Goal: Task Accomplishment & Management: Manage account settings

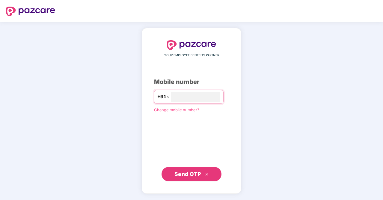
type input "*"
type input "**********"
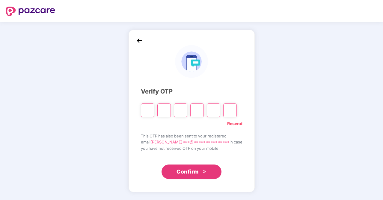
type input "*"
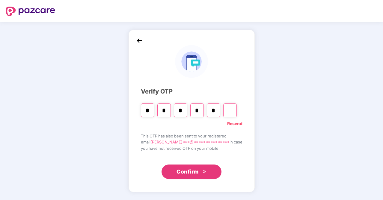
type input "*"
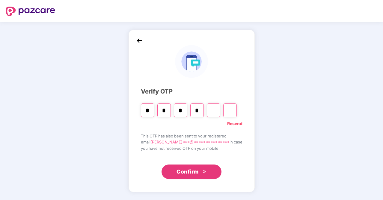
type input "*"
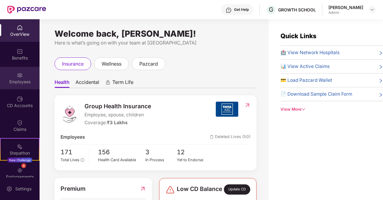
click at [14, 75] on div "Employees" at bounding box center [20, 78] width 40 height 23
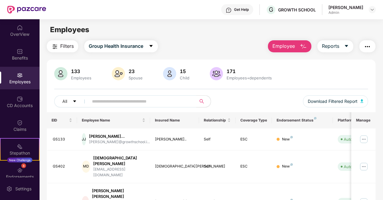
click at [170, 102] on input "text" at bounding box center [140, 101] width 96 height 9
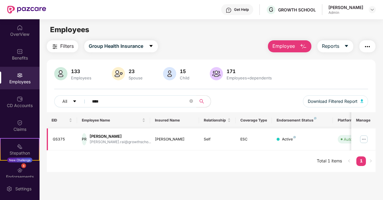
type input "****"
click at [366, 139] on img at bounding box center [364, 139] width 10 height 10
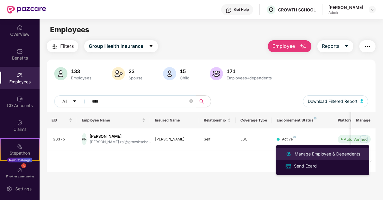
click at [323, 156] on div "Manage Employee & Dependents" at bounding box center [328, 153] width 68 height 7
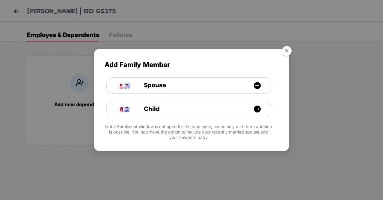
click at [288, 49] on img "Close" at bounding box center [287, 51] width 17 height 17
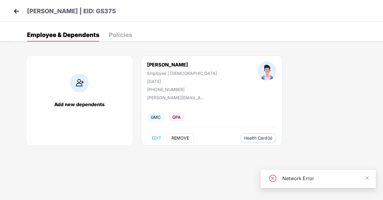
click at [180, 135] on button "REMOVE" at bounding box center [180, 138] width 27 height 10
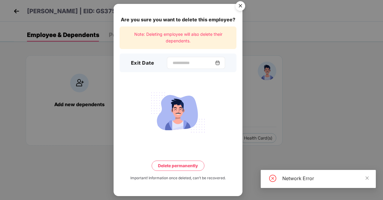
click at [219, 62] on img at bounding box center [217, 62] width 5 height 5
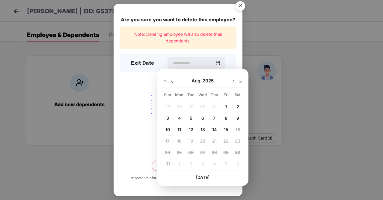
click at [224, 128] on span "15" at bounding box center [226, 129] width 5 height 5
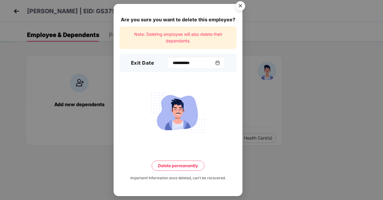
click at [220, 62] on img at bounding box center [217, 62] width 5 height 5
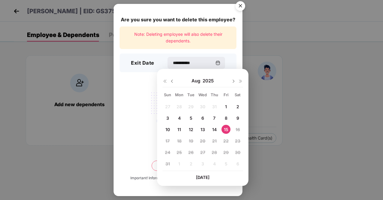
click at [214, 129] on span "14" at bounding box center [214, 129] width 5 height 5
type input "**********"
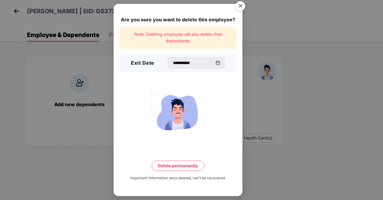
click at [186, 165] on button "Delete permanently" at bounding box center [178, 165] width 53 height 10
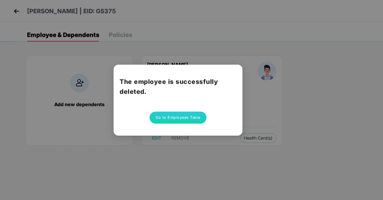
click at [19, 11] on div "The employee is successfully deleted. Go to Employees Table" at bounding box center [191, 100] width 383 height 200
click at [14, 11] on div "The employee is successfully deleted. Go to Employees Table" at bounding box center [191, 100] width 383 height 200
click at [158, 115] on button "Go to Employees Table" at bounding box center [178, 117] width 57 height 12
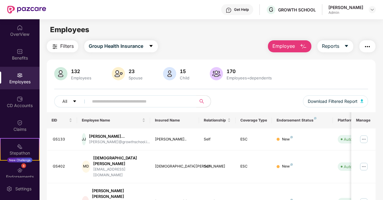
click at [150, 99] on input "text" at bounding box center [140, 101] width 96 height 9
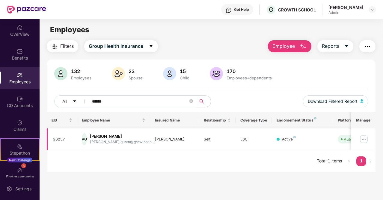
type input "******"
click at [363, 138] on img at bounding box center [364, 139] width 10 height 10
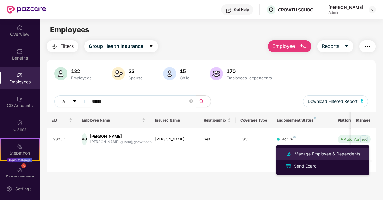
click at [334, 152] on div "Manage Employee & Dependents" at bounding box center [328, 153] width 68 height 7
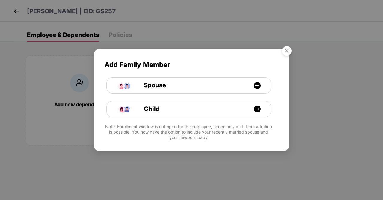
click at [287, 47] on img "Close" at bounding box center [287, 51] width 17 height 17
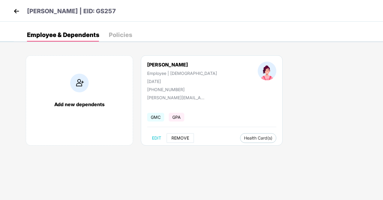
click at [183, 138] on span "REMOVE" at bounding box center [181, 137] width 18 height 5
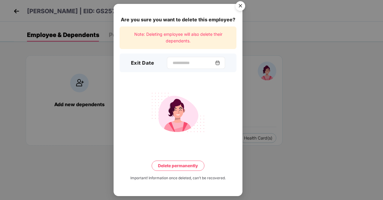
click at [220, 62] on img at bounding box center [217, 62] width 5 height 5
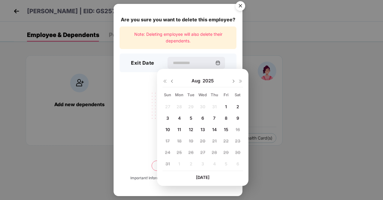
click at [215, 129] on span "14" at bounding box center [214, 129] width 5 height 5
type input "**********"
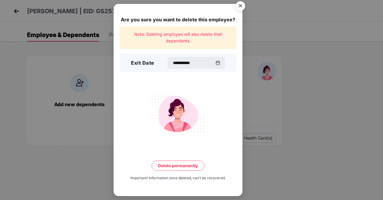
click at [182, 168] on button "Delete permanently" at bounding box center [178, 165] width 53 height 10
